Goal: Task Accomplishment & Management: Manage account settings

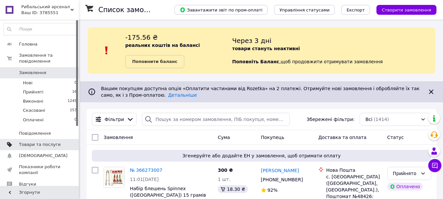
click at [38, 142] on span "Товари та послуги" at bounding box center [40, 145] width 42 height 6
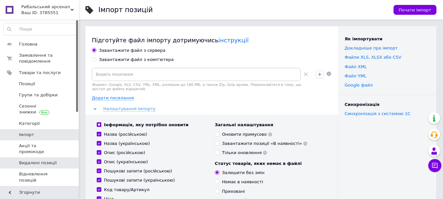
scroll to position [33, 0]
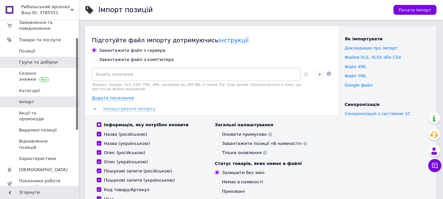
click at [30, 63] on span "Групи та добірки" at bounding box center [38, 62] width 39 height 6
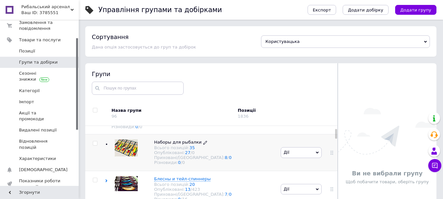
scroll to position [33, 0]
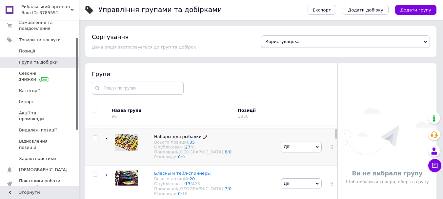
click at [169, 139] on span "Наборы для рыбалки" at bounding box center [178, 136] width 48 height 5
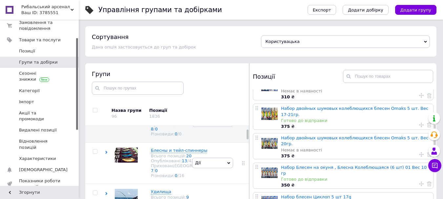
scroll to position [230, 0]
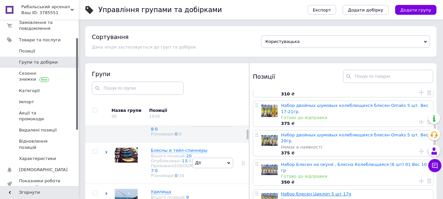
click at [303, 192] on link "Набор блесен Циклоп 5 шт 17g" at bounding box center [316, 194] width 70 height 5
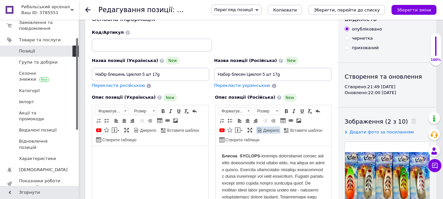
scroll to position [33, 0]
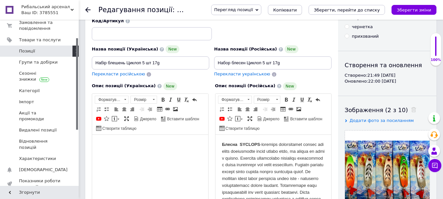
click at [297, 10] on span "Копіювати" at bounding box center [285, 10] width 24 height 5
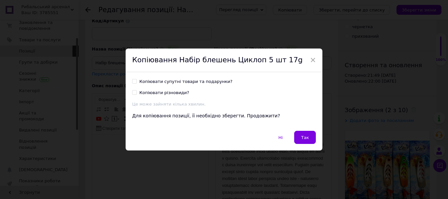
click at [133, 80] on input "Копіювати супутні товари та подарунки?" at bounding box center [134, 81] width 4 height 4
checkbox input "true"
click at [306, 139] on span "Так" at bounding box center [305, 137] width 8 height 5
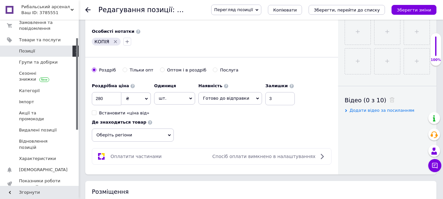
scroll to position [361, 0]
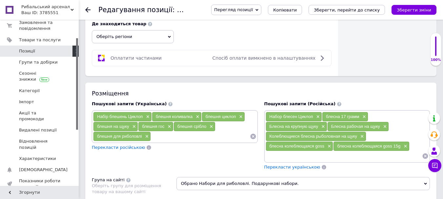
click at [157, 137] on input at bounding box center [200, 137] width 99 height 10
type input "меппс циклоп"
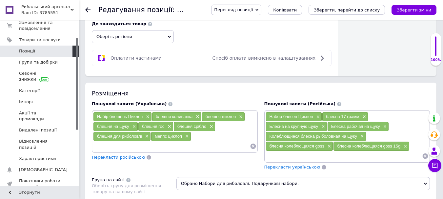
paste input "Mepps Syclops"
type input "Mepps Syclops"
click at [272, 158] on input at bounding box center [344, 156] width 157 height 10
paste input "Mepps Syclops"
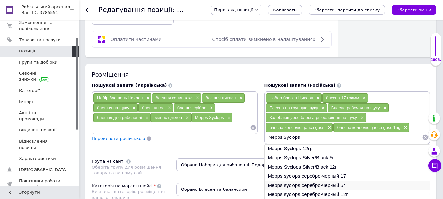
scroll to position [394, 0]
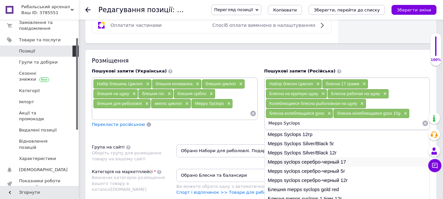
type input "Mepps Syclops"
click at [302, 163] on li "Mepps syclops серебро-черный 17" at bounding box center [347, 161] width 165 height 9
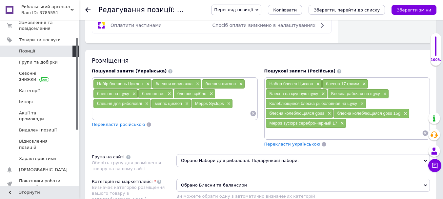
click at [116, 117] on input at bounding box center [171, 114] width 157 height 10
paste input "Mepps Syclops"
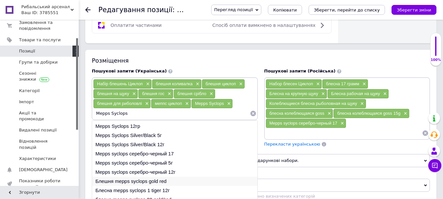
scroll to position [10, 0]
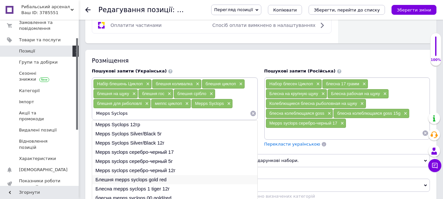
type input "Mepps Syclops"
click at [133, 179] on li "Блешня mepps syclops gold red" at bounding box center [174, 179] width 165 height 9
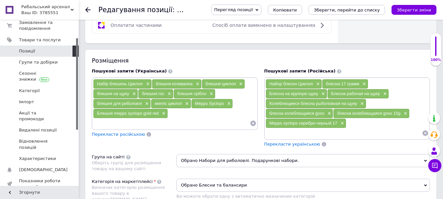
click at [132, 125] on input at bounding box center [171, 123] width 157 height 10
paste input "Mepps Syclops"
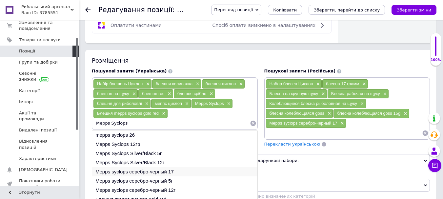
type input "Mepps Syclops"
click at [156, 174] on li "Mepps syclops серебро-черный 17" at bounding box center [174, 171] width 165 height 9
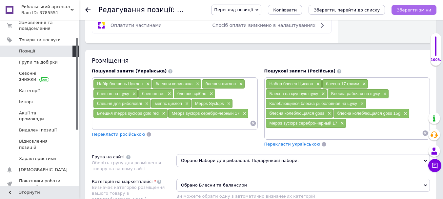
click at [407, 12] on icon "Зберегти зміни" at bounding box center [414, 10] width 34 height 5
click at [142, 124] on input at bounding box center [171, 123] width 157 height 10
paste input "Набір рибальських блешень на щуку Sycleps №2 17г (5шт) набір блешень для риболо…"
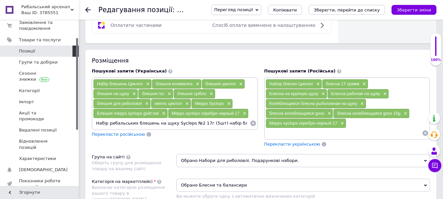
scroll to position [0, 662]
type input "Набір рибальських блешень на щуку Sycleps №2 17г (5шт) набір блешень для риболо…"
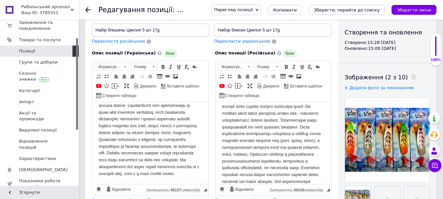
scroll to position [81, 0]
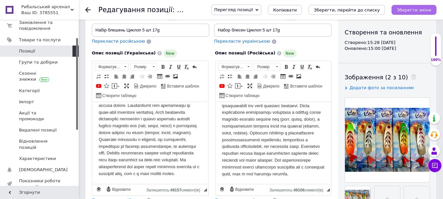
click at [413, 11] on icon "Зберегти зміни" at bounding box center [414, 10] width 34 height 5
click at [28, 51] on span "Позиції" at bounding box center [27, 51] width 16 height 6
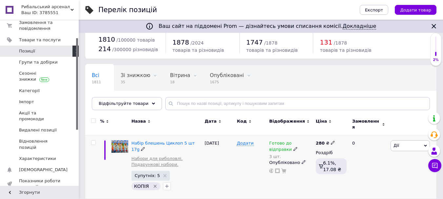
scroll to position [33, 0]
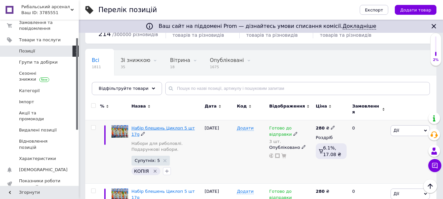
click at [155, 126] on span "Набір блешень Циклоп 5 шт 17g" at bounding box center [163, 131] width 63 height 11
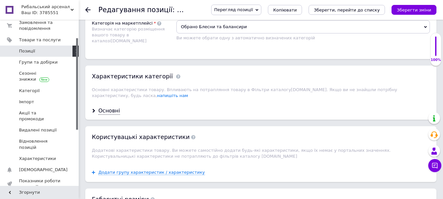
scroll to position [590, 0]
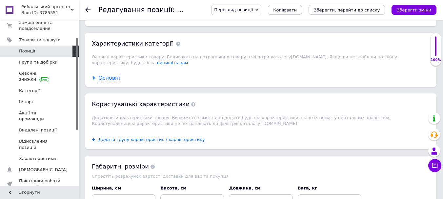
click at [104, 74] on div "Основні" at bounding box center [109, 78] width 22 height 8
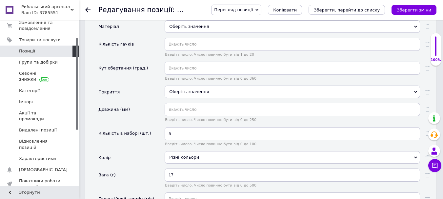
scroll to position [722, 0]
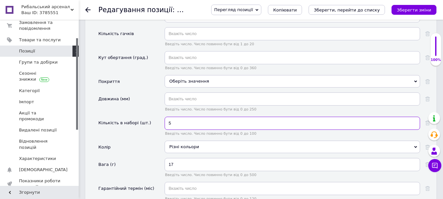
click at [179, 120] on input "5" at bounding box center [293, 123] width 256 height 13
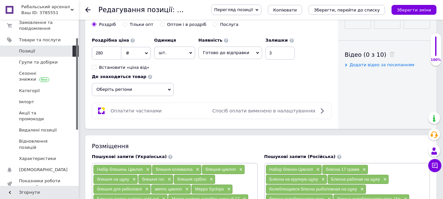
scroll to position [294, 0]
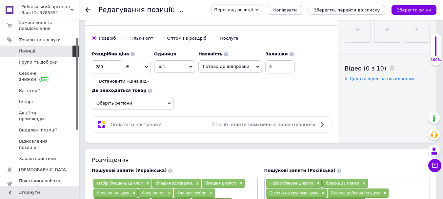
type input "6"
click at [169, 103] on icon at bounding box center [169, 103] width 3 height 3
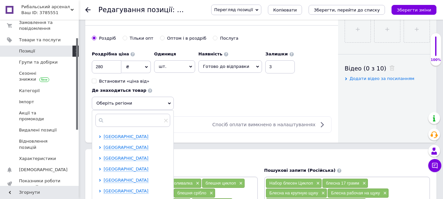
scroll to position [33, 0]
click at [116, 158] on span "[GEOGRAPHIC_DATA]" at bounding box center [126, 157] width 45 height 5
click at [106, 179] on input "checkbox" at bounding box center [106, 179] width 4 height 4
checkbox input "true"
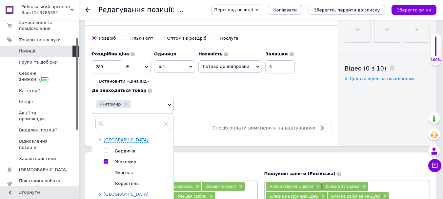
scroll to position [164, 0]
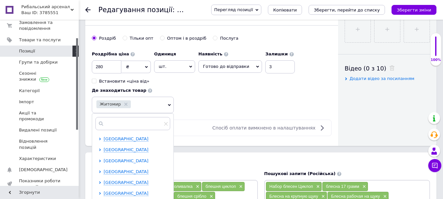
click at [110, 161] on span "[GEOGRAPHIC_DATA]" at bounding box center [126, 160] width 45 height 5
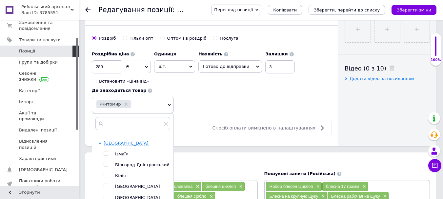
scroll to position [197, 0]
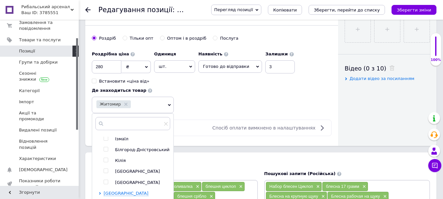
click at [105, 173] on input "checkbox" at bounding box center [106, 171] width 4 height 4
checkbox input "true"
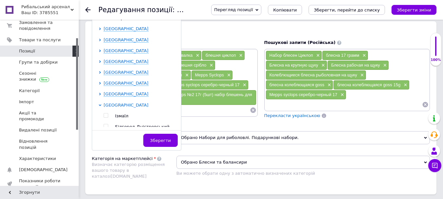
scroll to position [98, 0]
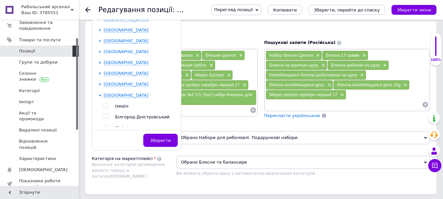
click at [121, 51] on span "[GEOGRAPHIC_DATA]" at bounding box center [126, 51] width 45 height 5
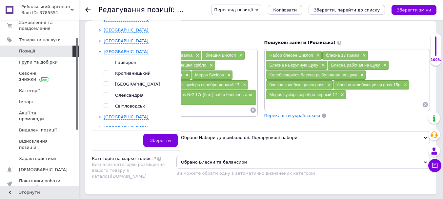
click at [105, 106] on input "checkbox" at bounding box center [106, 106] width 4 height 4
checkbox input "true"
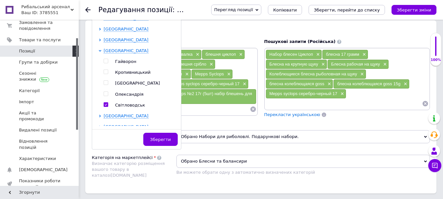
drag, startPoint x: 159, startPoint y: 143, endPoint x: 167, endPoint y: 142, distance: 7.9
click at [160, 142] on span "Зберегти" at bounding box center [160, 139] width 21 height 5
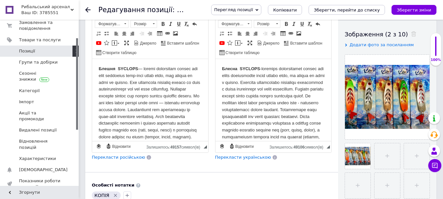
scroll to position [98, 0]
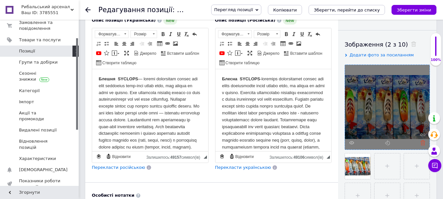
click at [423, 143] on icon at bounding box center [423, 142] width 5 height 5
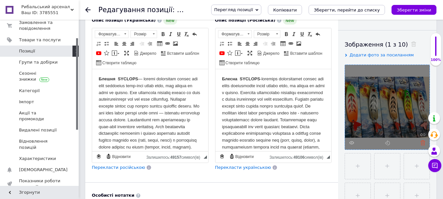
click at [422, 142] on icon at bounding box center [423, 142] width 5 height 5
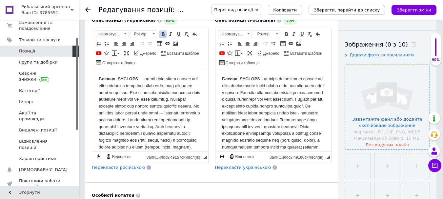
click at [96, 73] on html "Блешня SYCLOPS" at bounding box center [150, 133] width 116 height 129
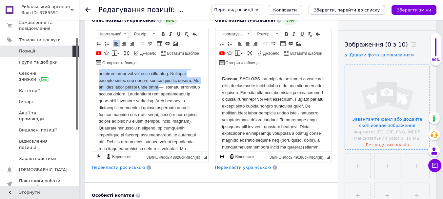
scroll to position [51, 0]
drag, startPoint x: 97, startPoint y: 94, endPoint x: 106, endPoint y: 92, distance: 9.2
click at [106, 92] on html "Органайзер в комплекті - так (16х9х2.5 см) Детальніше: [URL][DOMAIN_NAME] Блешн…" at bounding box center [150, 95] width 116 height 154
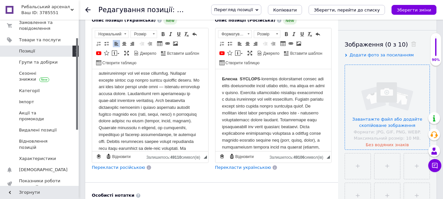
scroll to position [3, 0]
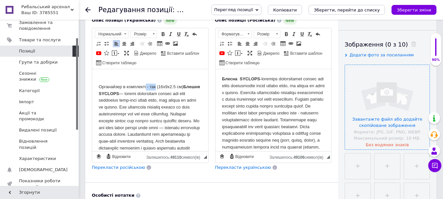
drag, startPoint x: 146, startPoint y: 86, endPoint x: 156, endPoint y: 86, distance: 10.5
click at [156, 86] on p "Органайзер в комплекті - так (16х9х2.5 см) Блешня SYCLOPS" at bounding box center [150, 144] width 103 height 123
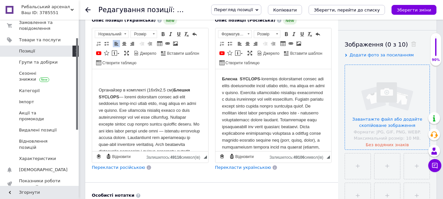
click at [174, 88] on p "Органайзер в комплекті (16х9х2.5 см) Блешня SYCLOPS" at bounding box center [150, 148] width 103 height 123
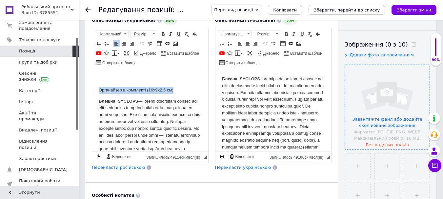
drag, startPoint x: 98, startPoint y: 87, endPoint x: 174, endPoint y: 89, distance: 75.8
click at [174, 89] on html "Органайзер в комплекті (16х9х2.5 см) Блешня SYCLOPS" at bounding box center [150, 144] width 116 height 151
click at [164, 33] on span at bounding box center [162, 33] width 5 height 5
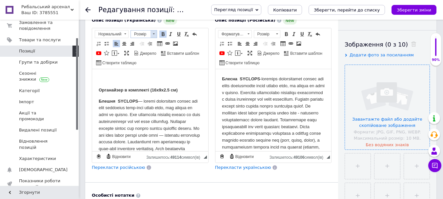
click at [153, 33] on span at bounding box center [154, 34] width 6 height 7
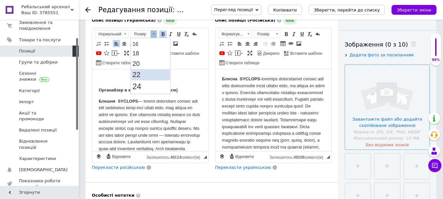
click at [144, 72] on link "22" at bounding box center [150, 74] width 39 height 11
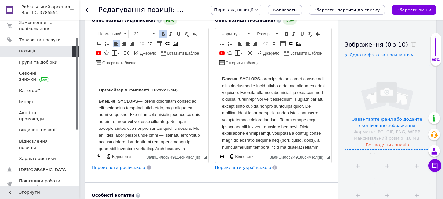
scroll to position [0, 0]
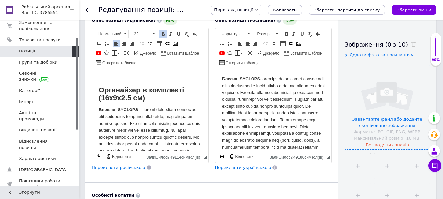
click at [178, 99] on p "Органайзер в комплекті (16х9х2.5 см)" at bounding box center [150, 95] width 103 height 16
click at [110, 98] on strong "Органайзер в комплекті (16х9х2.5 см)" at bounding box center [141, 94] width 85 height 16
click at [116, 96] on strong "Органайзер в комплекті (20х9х2.5 см)" at bounding box center [141, 94] width 85 height 16
click at [137, 97] on strong "Органайзер в комплекті (20х10х2.5 см)" at bounding box center [141, 94] width 85 height 16
click at [134, 97] on strong "Органайзер в комплекті (20х10х2.5 см)" at bounding box center [141, 94] width 85 height 16
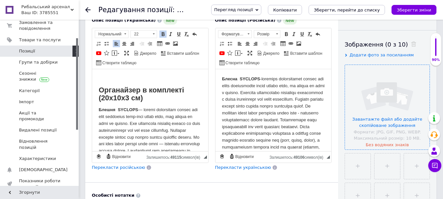
click at [145, 96] on p "Органайзер в комплекті (20х10х3 см)" at bounding box center [150, 95] width 103 height 16
drag, startPoint x: 413, startPoint y: 10, endPoint x: 402, endPoint y: 12, distance: 11.9
click at [413, 9] on icon "Зберегти зміни" at bounding box center [414, 10] width 34 height 5
